Goal: Task Accomplishment & Management: Complete application form

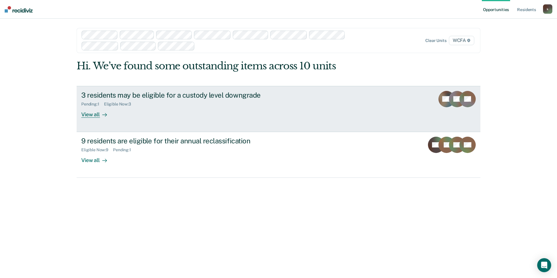
click at [186, 114] on div "3 residents may be eligible for a custody level downgrade Pending : 1 Eligible …" at bounding box center [190, 104] width 218 height 27
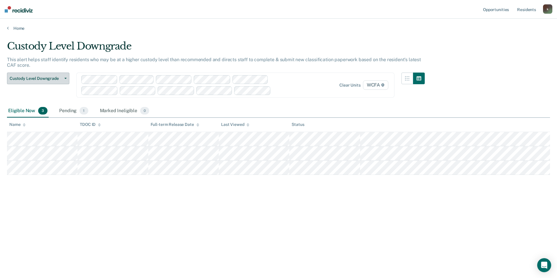
click at [39, 79] on span "Custody Level Downgrade" at bounding box center [36, 78] width 52 height 5
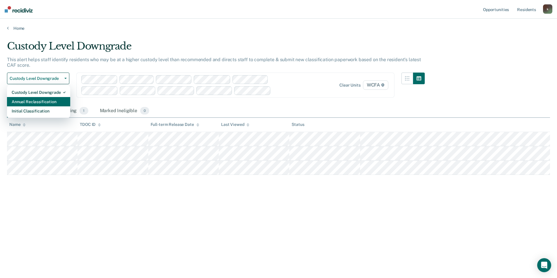
click at [33, 100] on div "Annual Reclassification" at bounding box center [39, 101] width 54 height 9
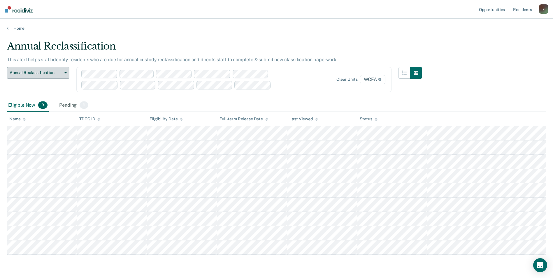
scroll to position [19, 0]
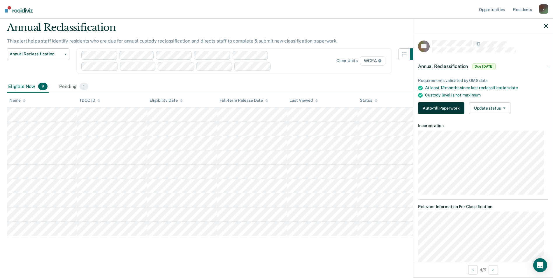
click at [443, 108] on button "Auto-fill Paperwork" at bounding box center [441, 108] width 46 height 12
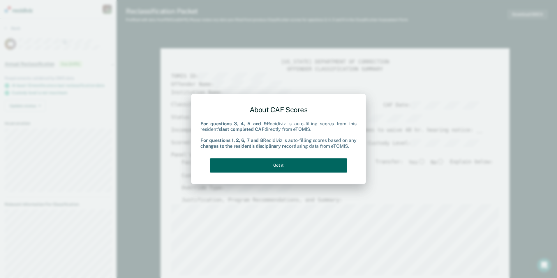
click at [285, 164] on button "Got it" at bounding box center [278, 165] width 137 height 14
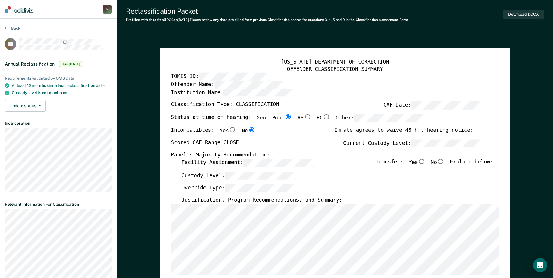
click at [444, 160] on input "No" at bounding box center [441, 161] width 8 height 5
type textarea "x"
radio input "true"
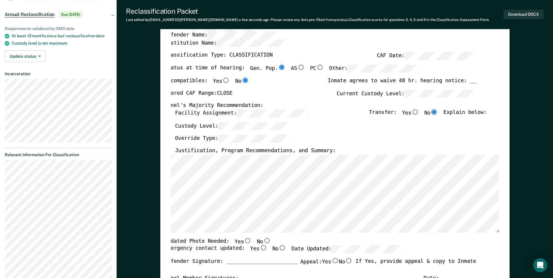
scroll to position [65, 0]
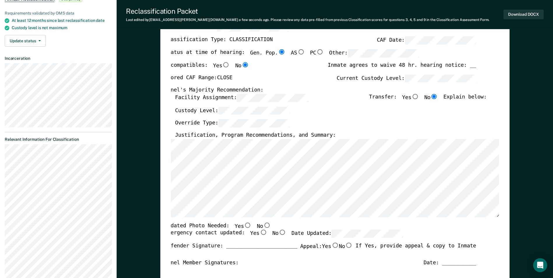
click at [263, 225] on input "No" at bounding box center [267, 224] width 8 height 5
type textarea "x"
radio input "true"
click at [259, 233] on input "Yes" at bounding box center [263, 232] width 8 height 5
type textarea "x"
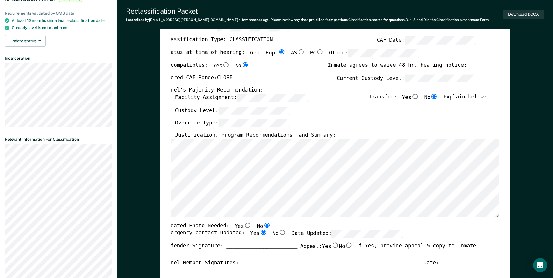
radio input "true"
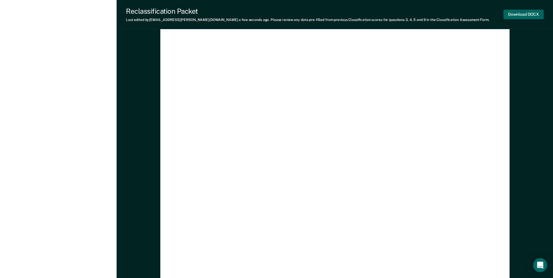
scroll to position [0, 0]
click at [534, 13] on button "Download DOCX" at bounding box center [523, 15] width 40 height 10
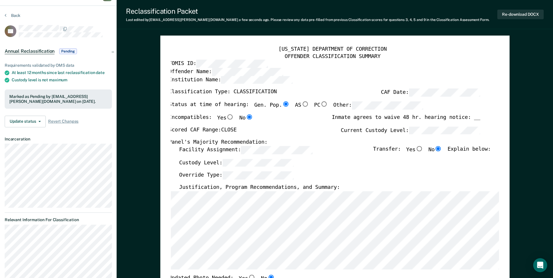
scroll to position [4, 0]
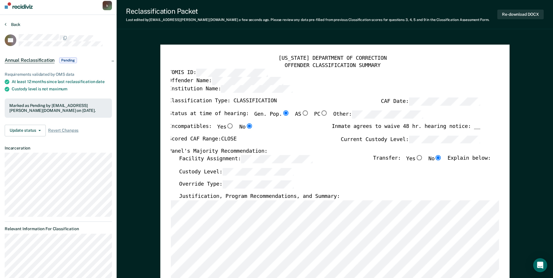
click at [16, 25] on button "Back" at bounding box center [13, 24] width 16 height 5
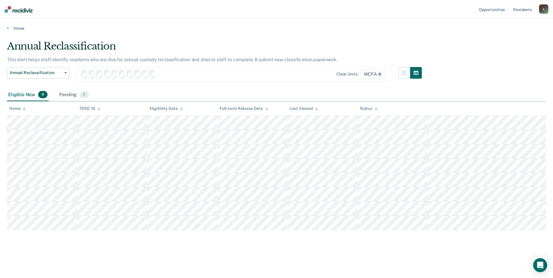
scroll to position [4, 0]
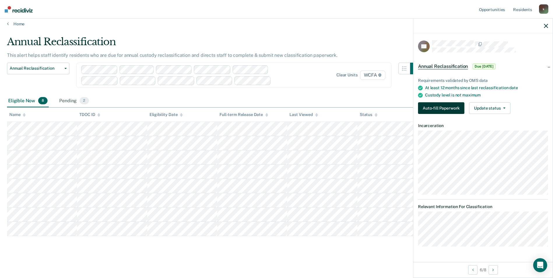
click at [440, 111] on button "Auto-fill Paperwork" at bounding box center [441, 108] width 46 height 12
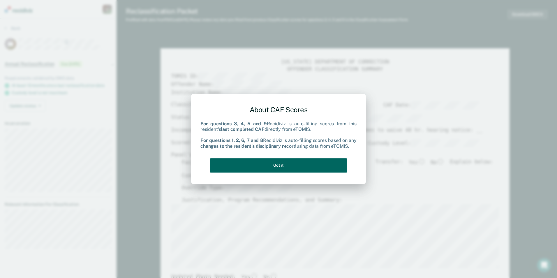
click at [321, 167] on button "Got it" at bounding box center [278, 165] width 137 height 14
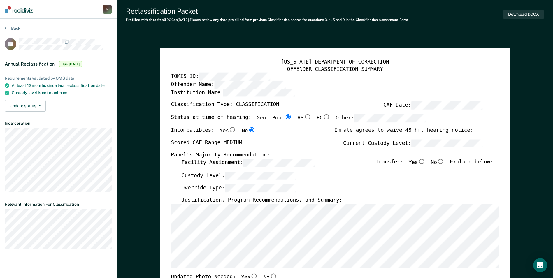
click at [443, 161] on input "No" at bounding box center [441, 161] width 8 height 5
type textarea "x"
radio input "true"
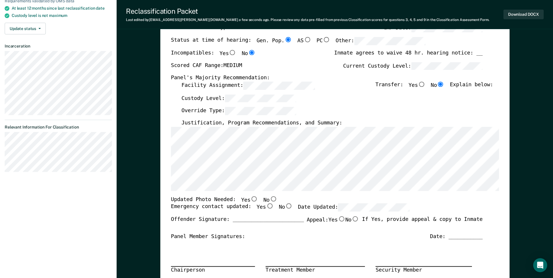
scroll to position [87, 0]
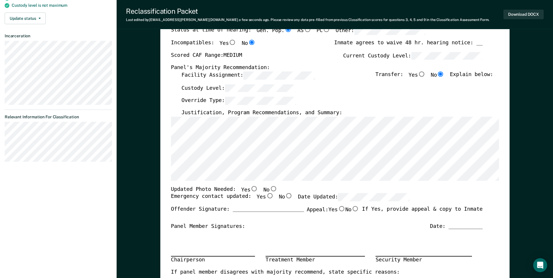
click at [250, 190] on input "Yes" at bounding box center [254, 188] width 8 height 5
type textarea "x"
radio input "true"
click at [269, 189] on input "No" at bounding box center [273, 188] width 8 height 5
type textarea "x"
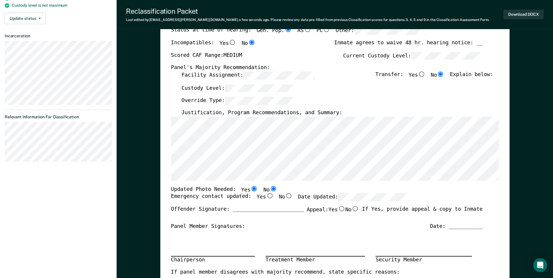
radio input "false"
radio input "true"
click at [266, 195] on input "Yes" at bounding box center [270, 195] width 8 height 5
type textarea "x"
radio input "true"
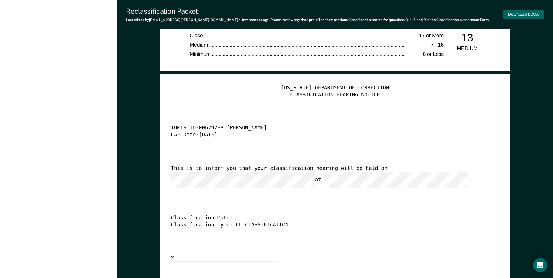
scroll to position [0, 0]
click at [522, 13] on button "Download DOCX" at bounding box center [523, 15] width 40 height 10
drag, startPoint x: 460, startPoint y: 114, endPoint x: 458, endPoint y: 112, distance: 3.0
click at [460, 114] on div "[US_STATE] DEPARTMENT OF CORRECTION CLASSIFICATION HEARING NOTICE TOMIS ID: 006…" at bounding box center [335, 173] width 328 height 177
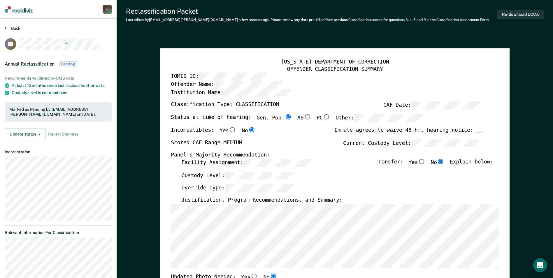
click at [10, 27] on button "Back" at bounding box center [13, 28] width 16 height 5
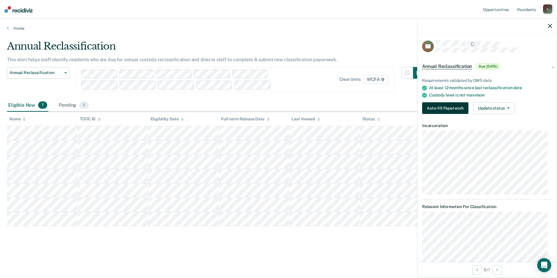
click at [456, 105] on button "Auto-fill Paperwork" at bounding box center [445, 108] width 46 height 12
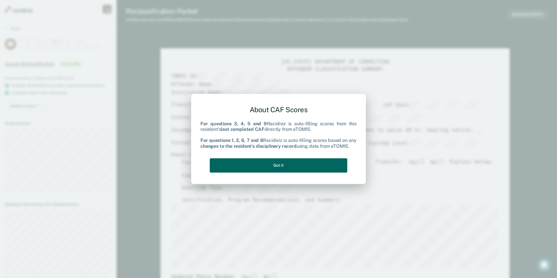
click at [299, 161] on button "Got it" at bounding box center [278, 165] width 137 height 14
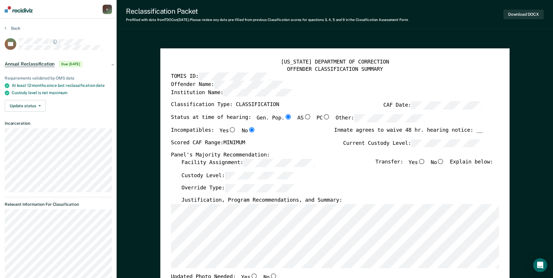
click at [442, 160] on input "No" at bounding box center [441, 161] width 8 height 5
type textarea "x"
radio input "true"
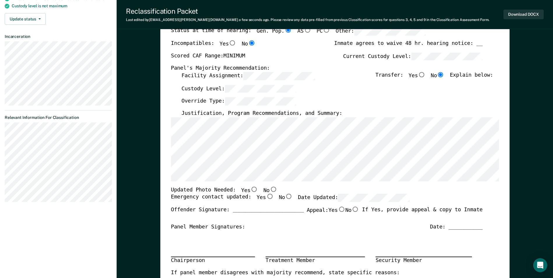
scroll to position [87, 0]
click at [269, 188] on input "No" at bounding box center [273, 188] width 8 height 5
type textarea "x"
radio input "true"
click at [266, 195] on input "Yes" at bounding box center [270, 195] width 8 height 5
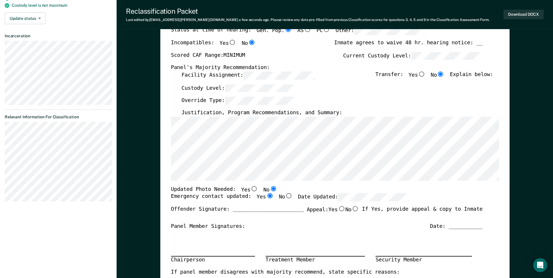
type textarea "x"
radio input "true"
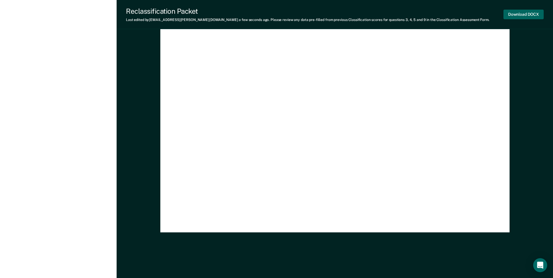
scroll to position [0, 0]
click at [514, 14] on button "Download DOCX" at bounding box center [523, 15] width 40 height 10
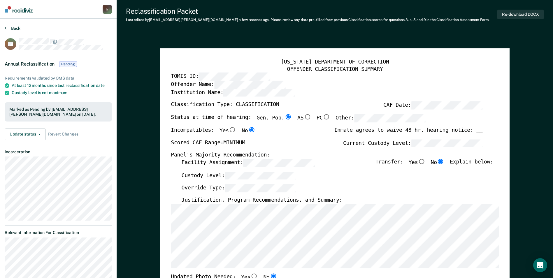
click at [10, 28] on button "Back" at bounding box center [13, 28] width 16 height 5
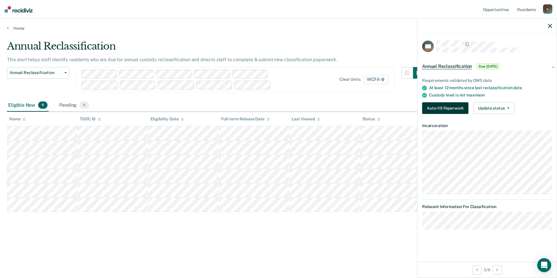
click at [438, 109] on button "Auto-fill Paperwork" at bounding box center [445, 108] width 46 height 12
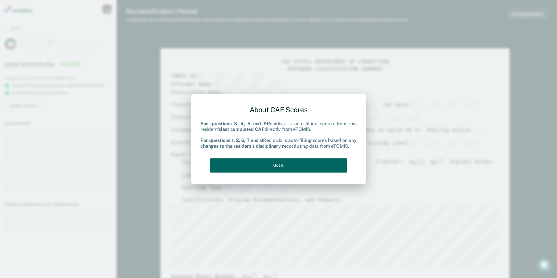
click at [262, 172] on button "Got it" at bounding box center [278, 165] width 137 height 14
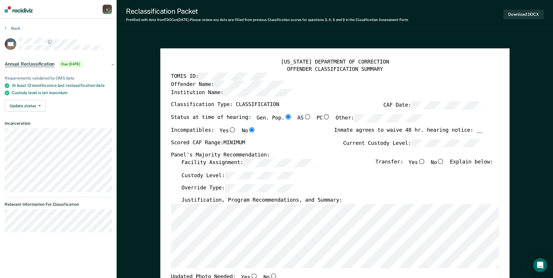
click at [444, 161] on input "No" at bounding box center [441, 161] width 8 height 5
type textarea "x"
radio input "true"
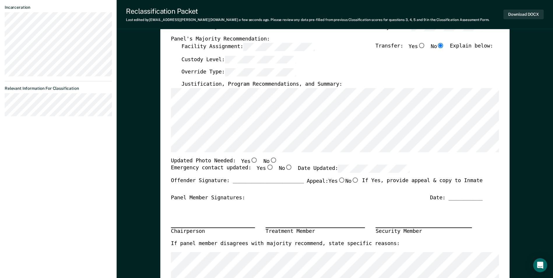
scroll to position [117, 0]
click at [269, 158] on input "No" at bounding box center [273, 159] width 8 height 5
type textarea "x"
radio input "true"
click at [266, 167] on input "Yes" at bounding box center [270, 166] width 8 height 5
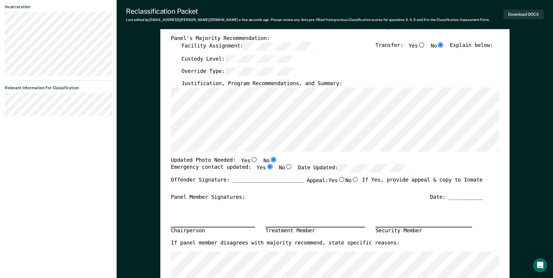
type textarea "x"
radio input "true"
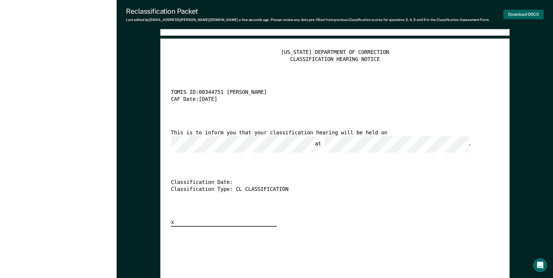
scroll to position [0, 0]
click at [506, 17] on button "Download DOCX" at bounding box center [523, 15] width 40 height 10
drag, startPoint x: 176, startPoint y: 77, endPoint x: 199, endPoint y: 87, distance: 25.3
click at [176, 77] on div "[US_STATE] DEPARTMENT OF CORRECTION CLASSIFICATION HEARING NOTICE TOMIS ID: 003…" at bounding box center [335, 137] width 328 height 177
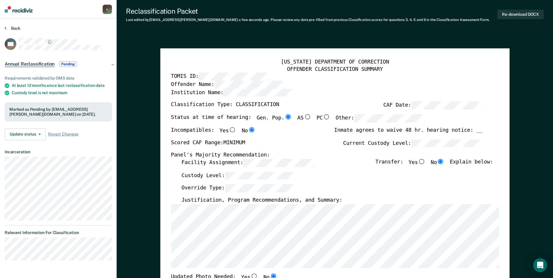
click at [12, 26] on button "Back" at bounding box center [13, 28] width 16 height 5
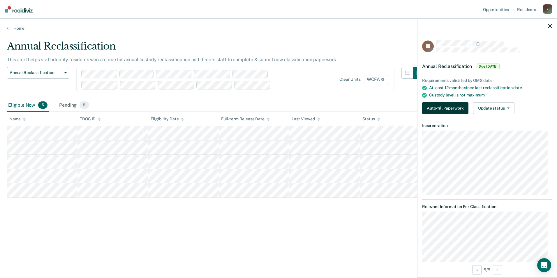
click at [435, 110] on button "Auto-fill Paperwork" at bounding box center [445, 108] width 46 height 12
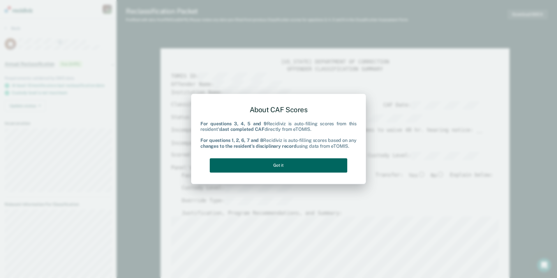
click at [250, 169] on button "Got it" at bounding box center [278, 165] width 137 height 14
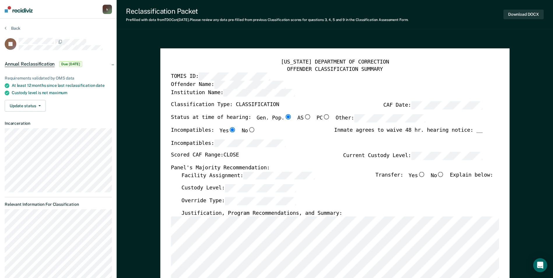
click at [441, 174] on input "No" at bounding box center [441, 174] width 8 height 5
type textarea "x"
radio input "true"
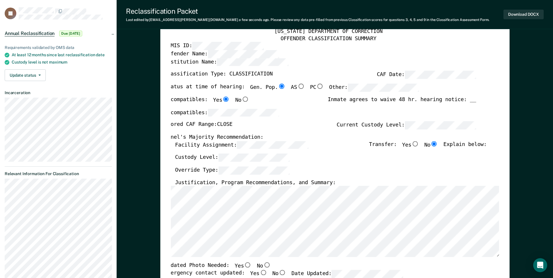
scroll to position [58, 0]
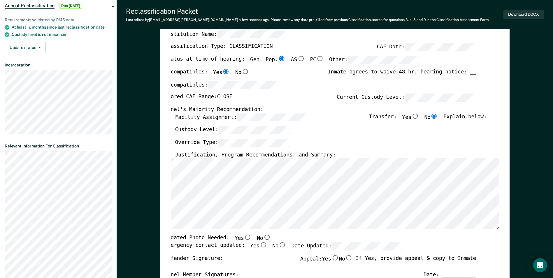
click at [263, 237] on input "No" at bounding box center [267, 237] width 8 height 5
type textarea "x"
radio input "true"
click at [259, 245] on input "Yes" at bounding box center [263, 244] width 8 height 5
type textarea "x"
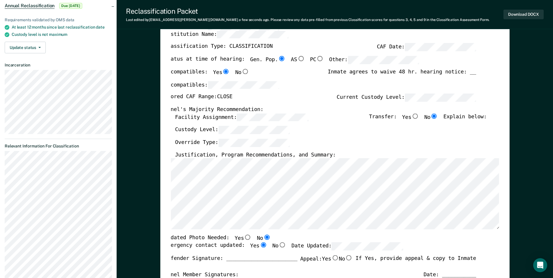
radio input "true"
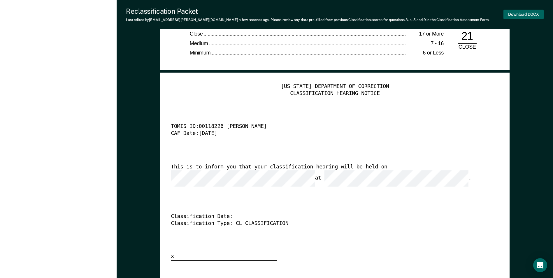
scroll to position [0, 0]
click at [524, 13] on button "Download DOCX" at bounding box center [523, 15] width 40 height 10
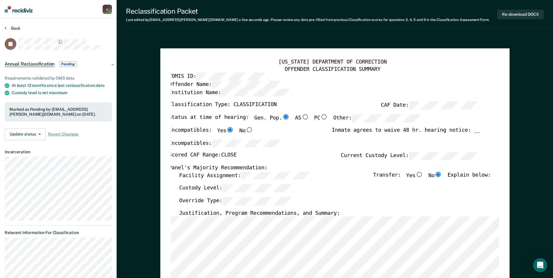
click at [6, 28] on button "Back" at bounding box center [13, 28] width 16 height 5
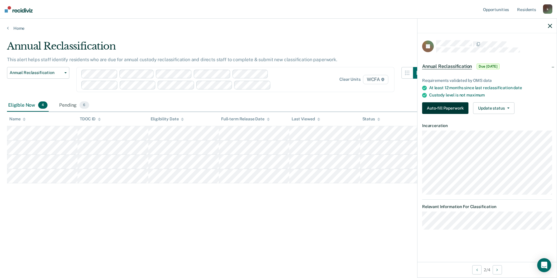
click at [454, 109] on button "Auto-fill Paperwork" at bounding box center [445, 108] width 46 height 12
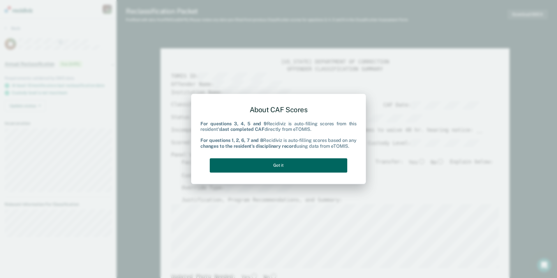
click at [303, 163] on button "Got it" at bounding box center [278, 165] width 137 height 14
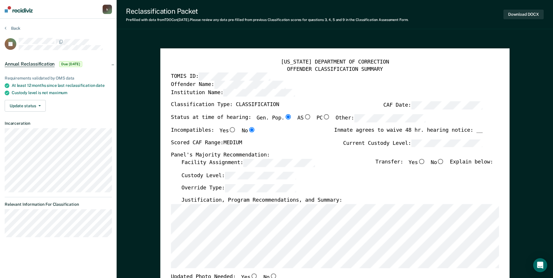
click at [444, 162] on input "No" at bounding box center [441, 161] width 8 height 5
type textarea "x"
radio input "true"
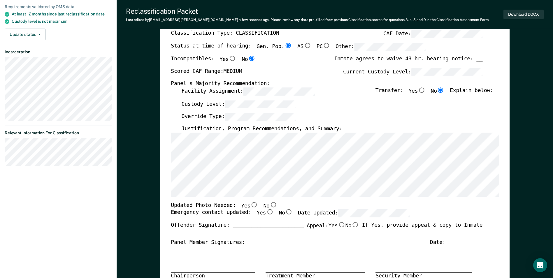
scroll to position [87, 0]
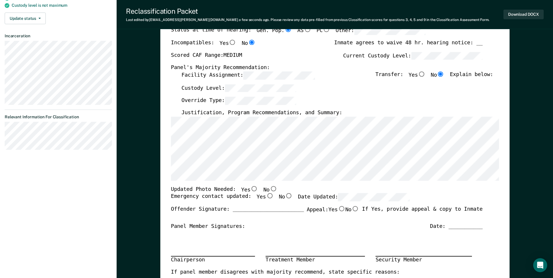
click at [269, 188] on input "No" at bounding box center [273, 188] width 8 height 5
type textarea "x"
radio input "true"
click at [266, 197] on input "Yes" at bounding box center [270, 195] width 8 height 5
type textarea "x"
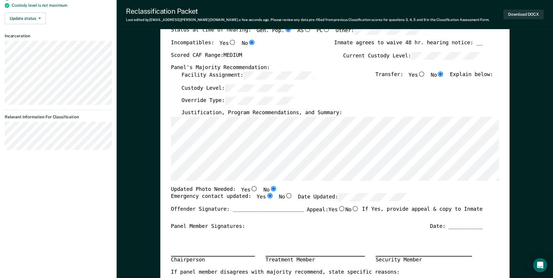
radio input "true"
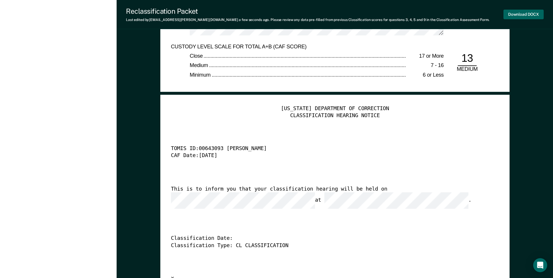
scroll to position [0, 0]
click at [530, 15] on button "Download DOCX" at bounding box center [523, 15] width 40 height 10
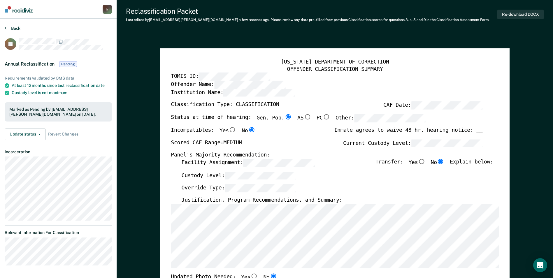
click at [6, 27] on button "Back" at bounding box center [13, 28] width 16 height 5
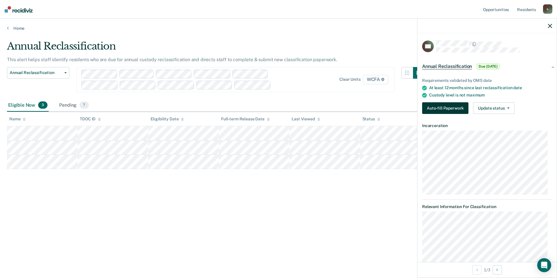
click at [428, 110] on button "Auto-fill Paperwork" at bounding box center [445, 108] width 46 height 12
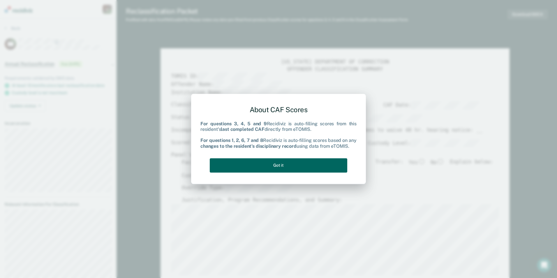
click at [312, 167] on button "Got it" at bounding box center [278, 165] width 137 height 14
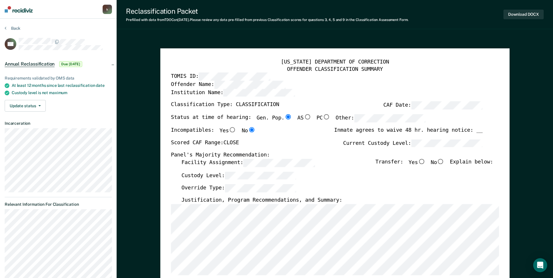
click at [442, 160] on input "No" at bounding box center [441, 161] width 8 height 5
type textarea "x"
radio input "true"
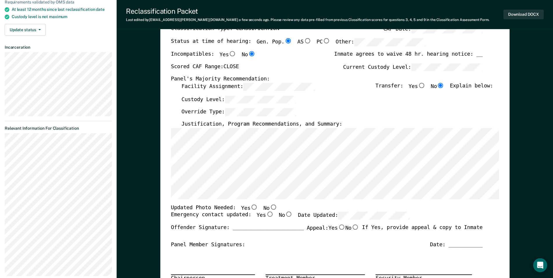
scroll to position [87, 0]
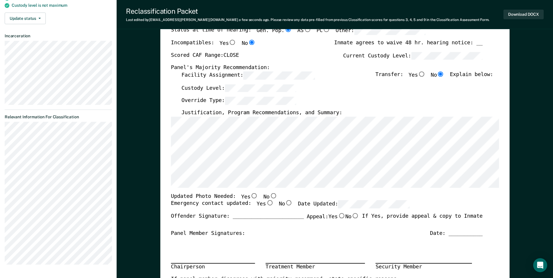
click at [250, 196] on input "Yes" at bounding box center [254, 195] width 8 height 5
type textarea "x"
radio input "true"
click at [266, 203] on input "Yes" at bounding box center [270, 202] width 8 height 5
type textarea "x"
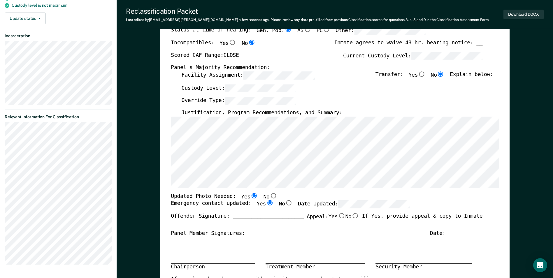
radio input "true"
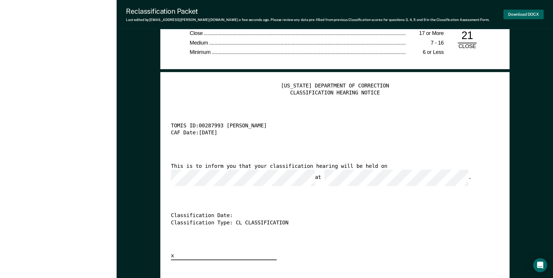
scroll to position [0, 0]
click at [521, 11] on button "Download DOCX" at bounding box center [523, 15] width 40 height 10
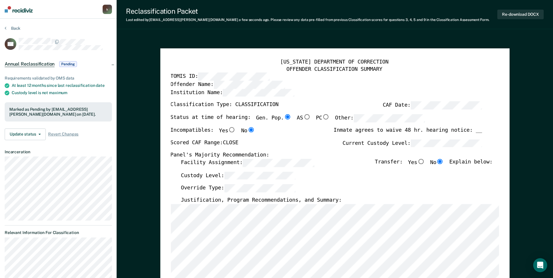
scroll to position [0, 3]
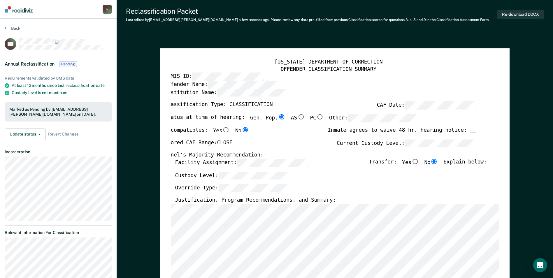
type textarea "x"
click at [521, 15] on button "Re-download DOCX" at bounding box center [520, 15] width 46 height 10
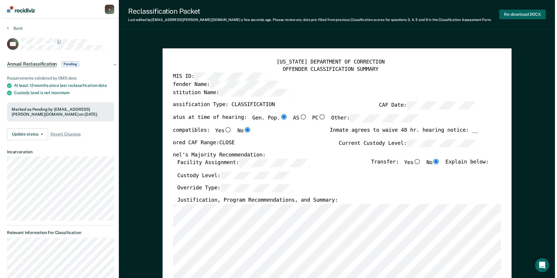
scroll to position [0, 1]
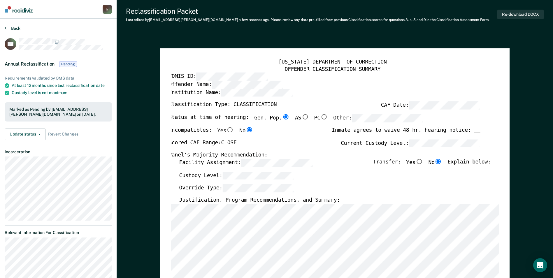
click at [6, 27] on icon at bounding box center [6, 28] width 2 height 5
